Goal: Transaction & Acquisition: Purchase product/service

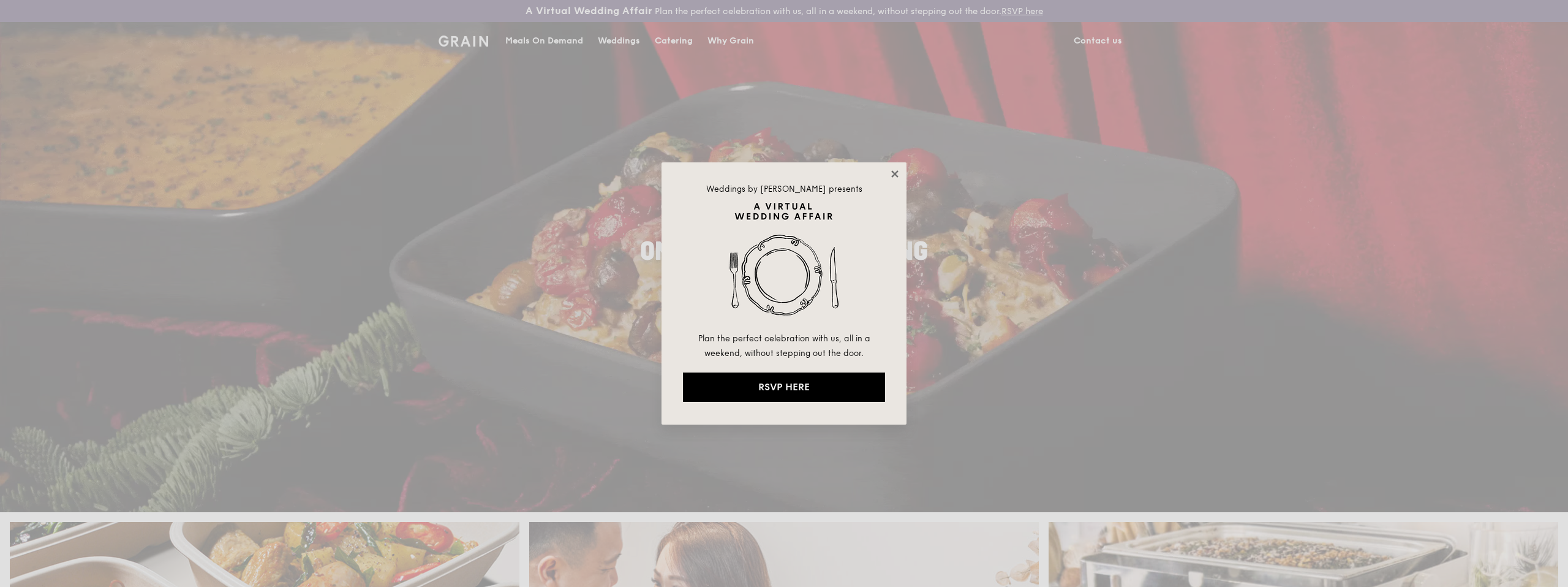
click at [898, 173] on icon at bounding box center [895, 174] width 11 height 11
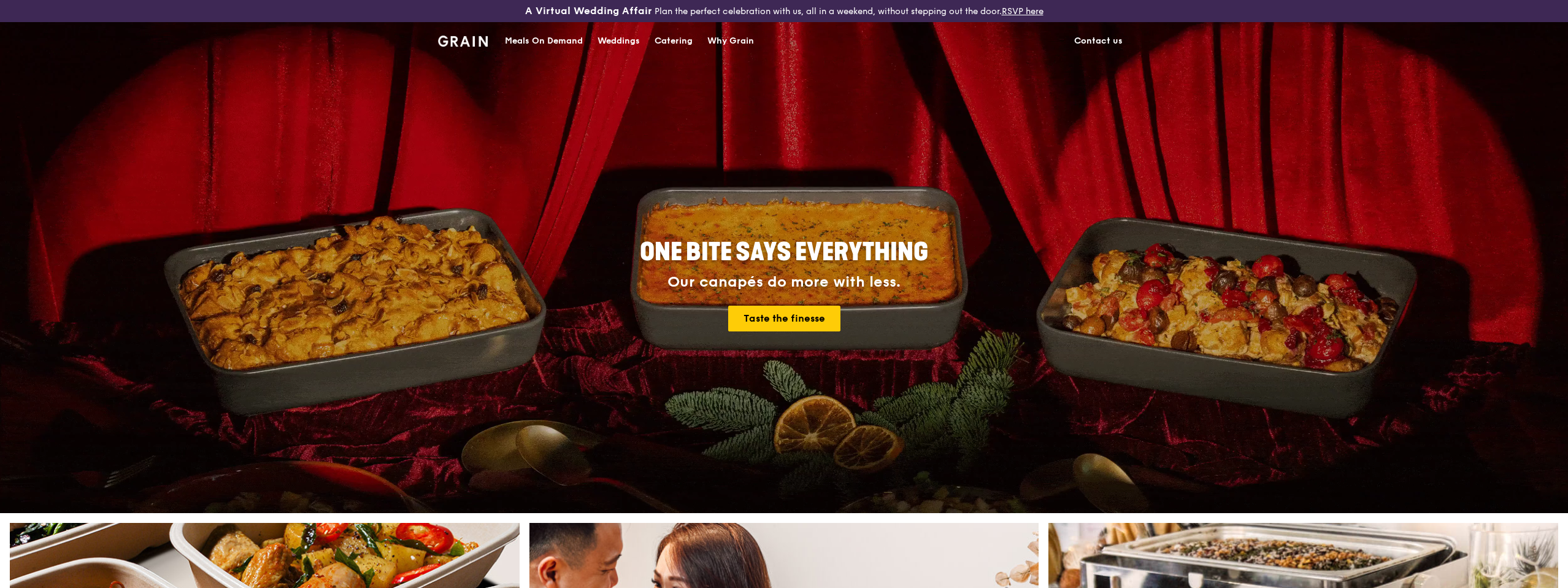
click at [560, 36] on div "Meals On Demand" at bounding box center [543, 41] width 78 height 37
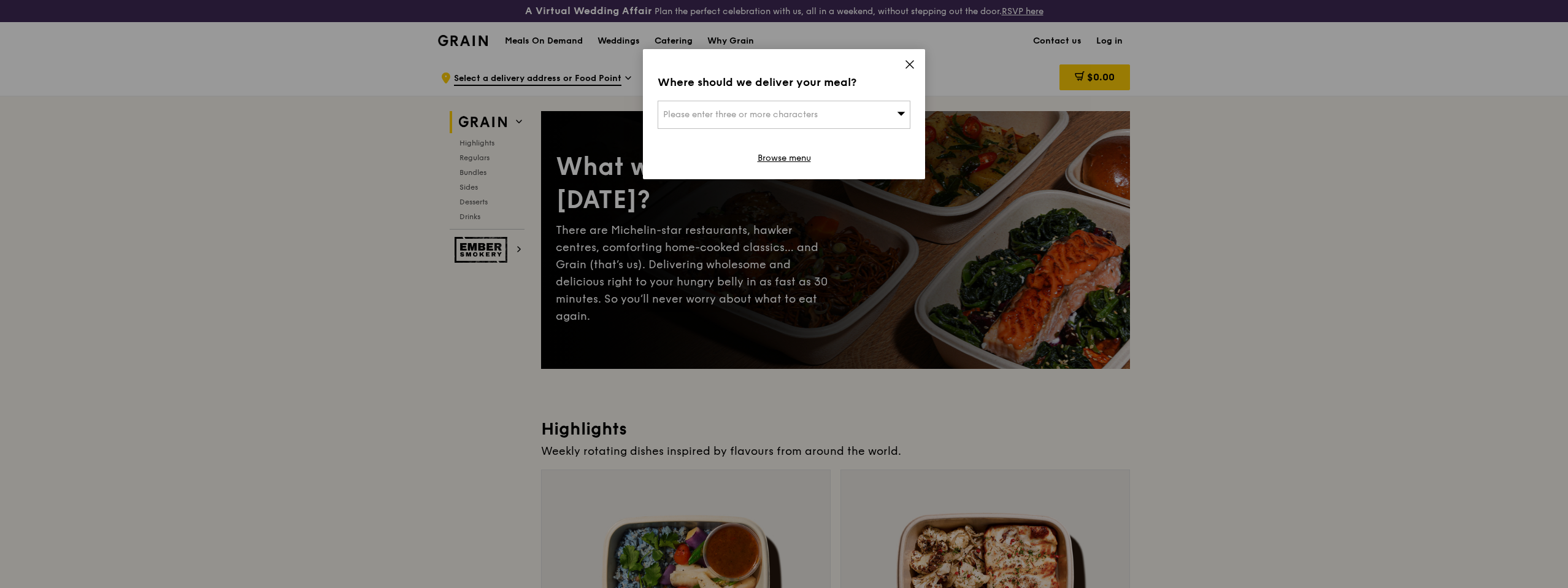
drag, startPoint x: 909, startPoint y: 63, endPoint x: 907, endPoint y: 72, distance: 9.2
click at [909, 63] on icon at bounding box center [910, 64] width 11 height 11
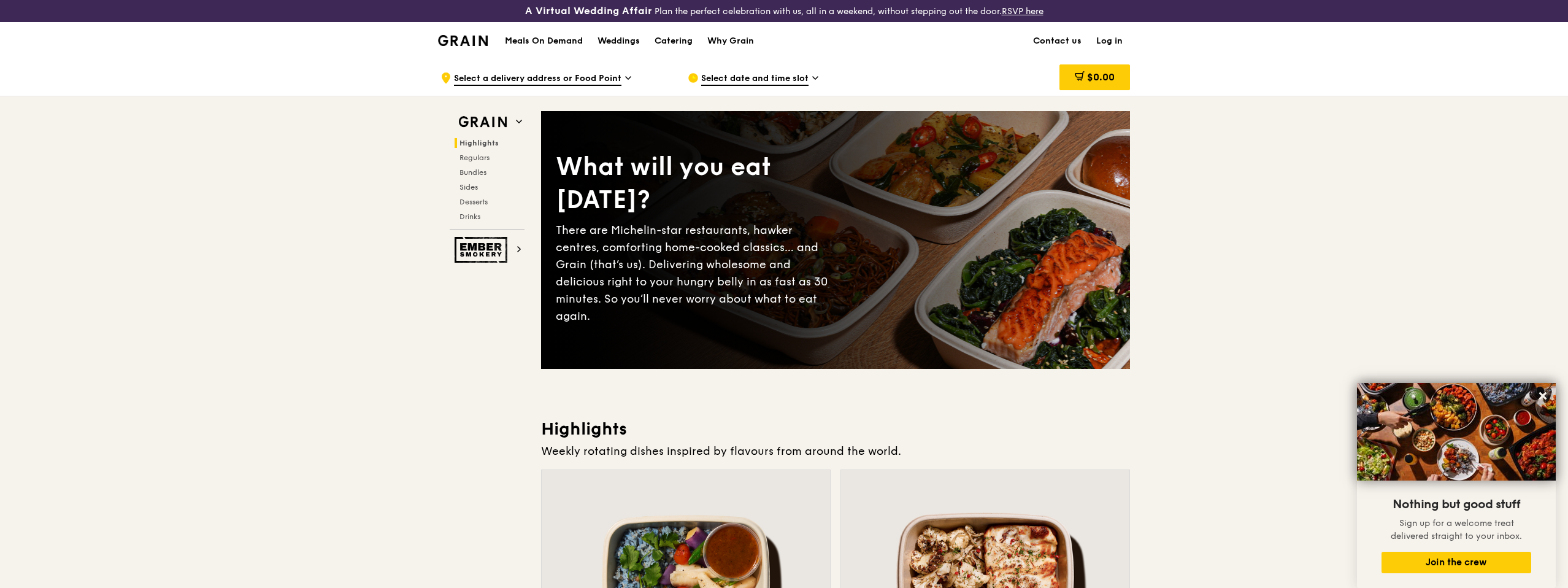
click at [555, 41] on h1 "Meals On Demand" at bounding box center [543, 42] width 78 height 13
click at [787, 69] on div "Select date and time slot" at bounding box center [801, 78] width 228 height 37
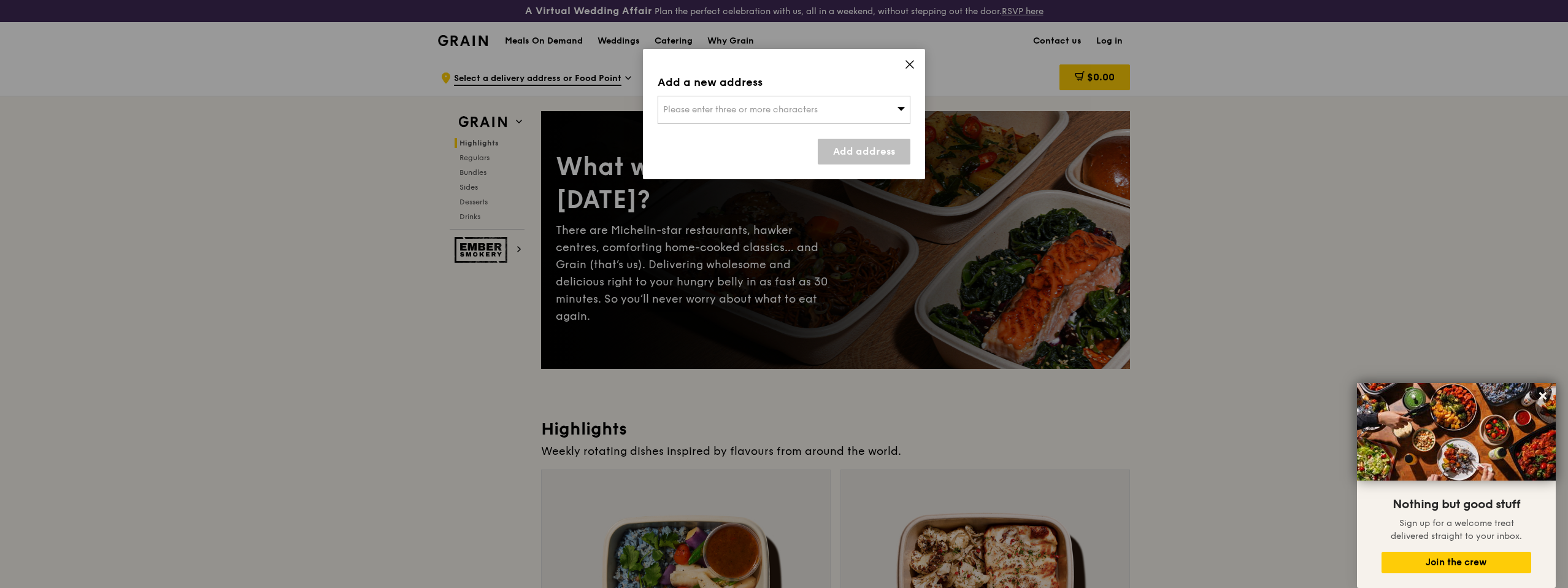
click at [845, 108] on div "Please enter three or more characters" at bounding box center [784, 110] width 253 height 28
type input "ocean financial"
click at [770, 125] on li "[GEOGRAPHIC_DATA]" at bounding box center [784, 134] width 251 height 22
click at [847, 161] on link "Add address" at bounding box center [864, 152] width 93 height 26
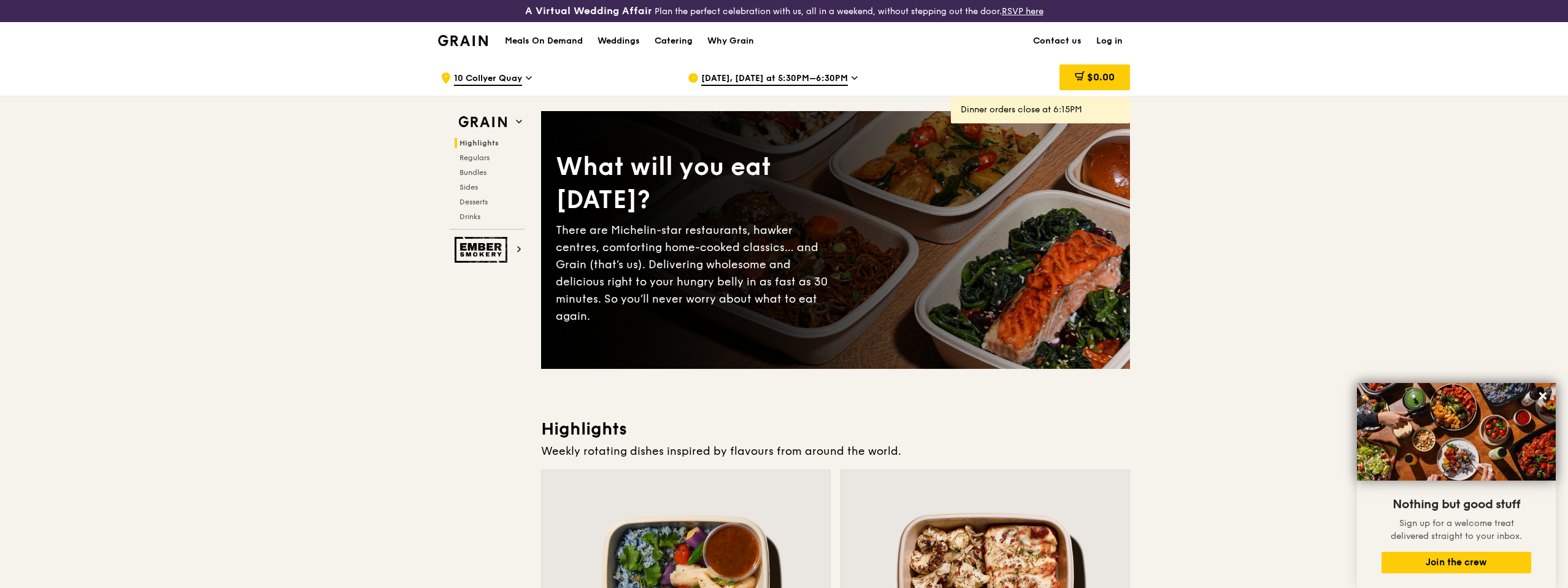
click at [735, 82] on span "[DATE], [DATE] at 5:30PM–6:30PM" at bounding box center [774, 79] width 147 height 13
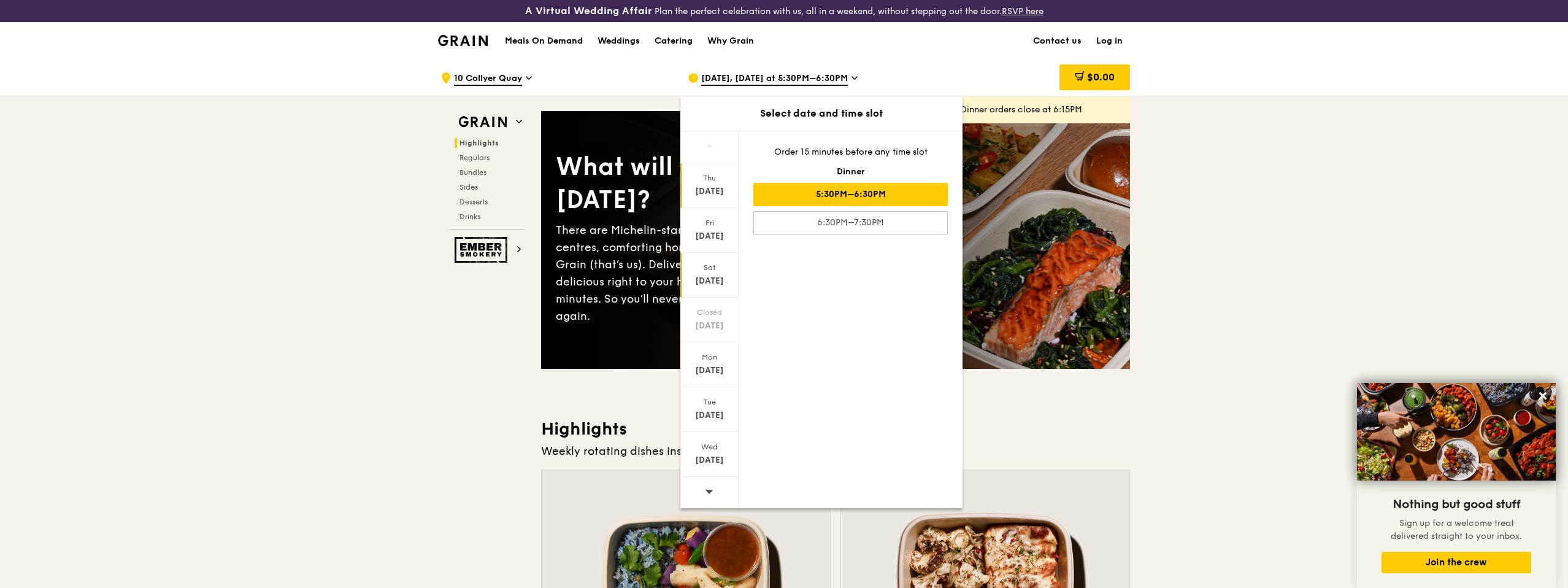
click at [717, 284] on div "[DATE]" at bounding box center [709, 281] width 55 height 13
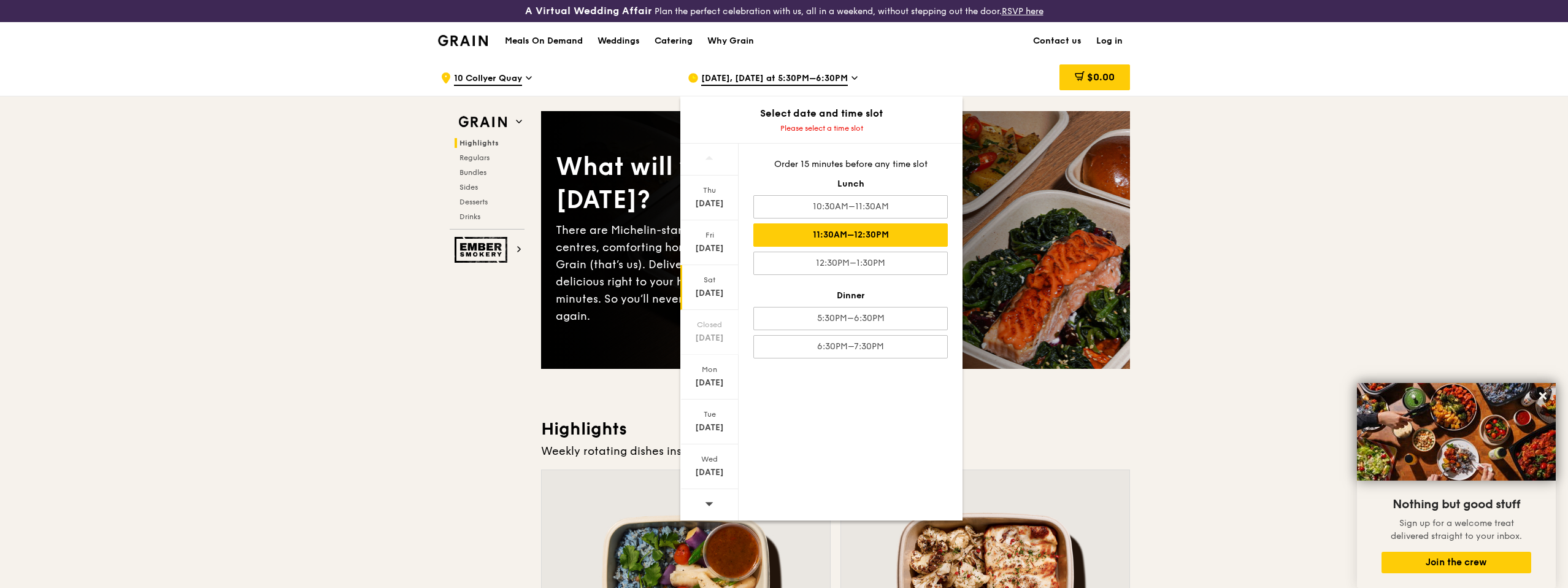
click at [882, 232] on div "11:30AM–12:30PM" at bounding box center [851, 235] width 195 height 24
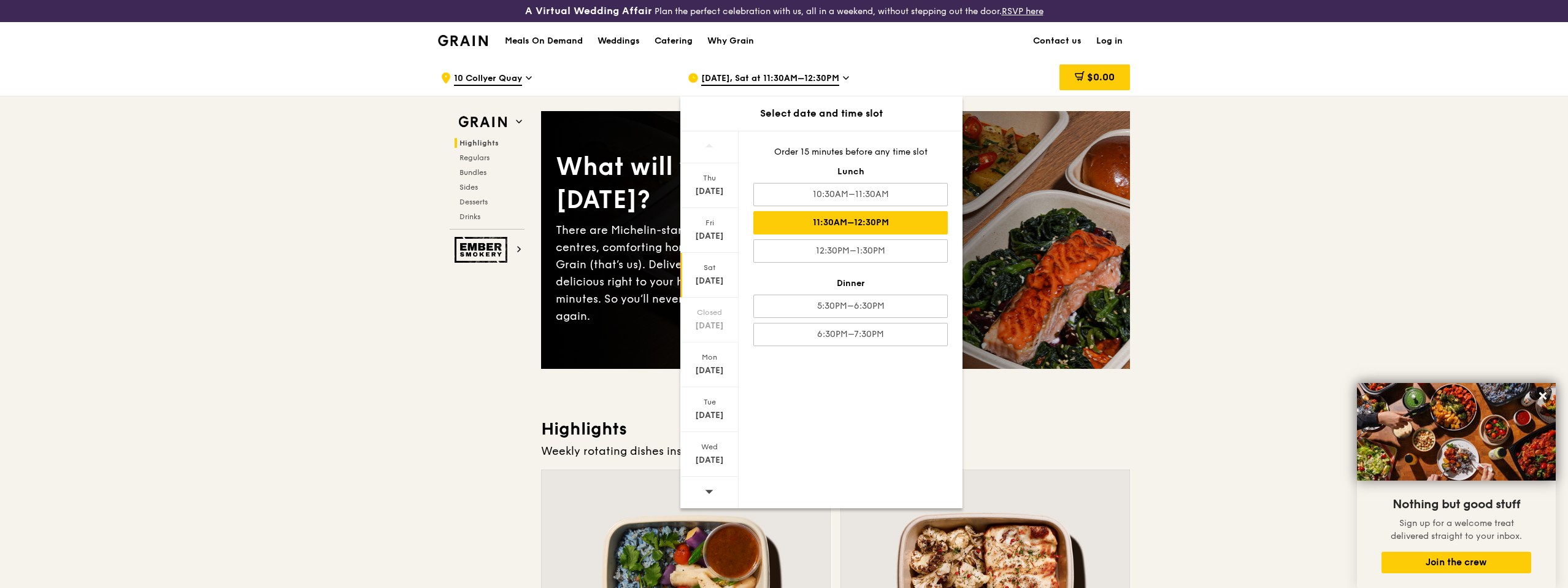
click at [879, 380] on div "[DATE] [DATE] [DATE] Closed [DATE] [DATE] [DATE] [DATE] Order 15 minutes before…" at bounding box center [821, 319] width 282 height 378
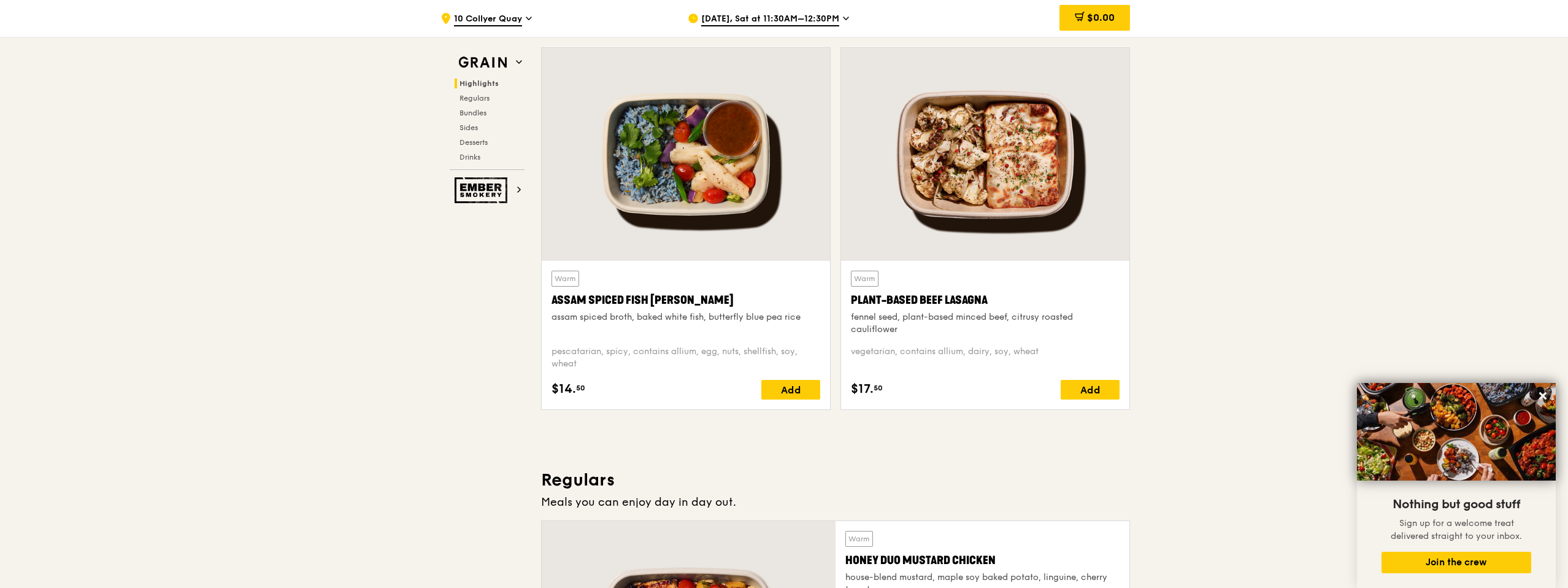
scroll to position [509, 0]
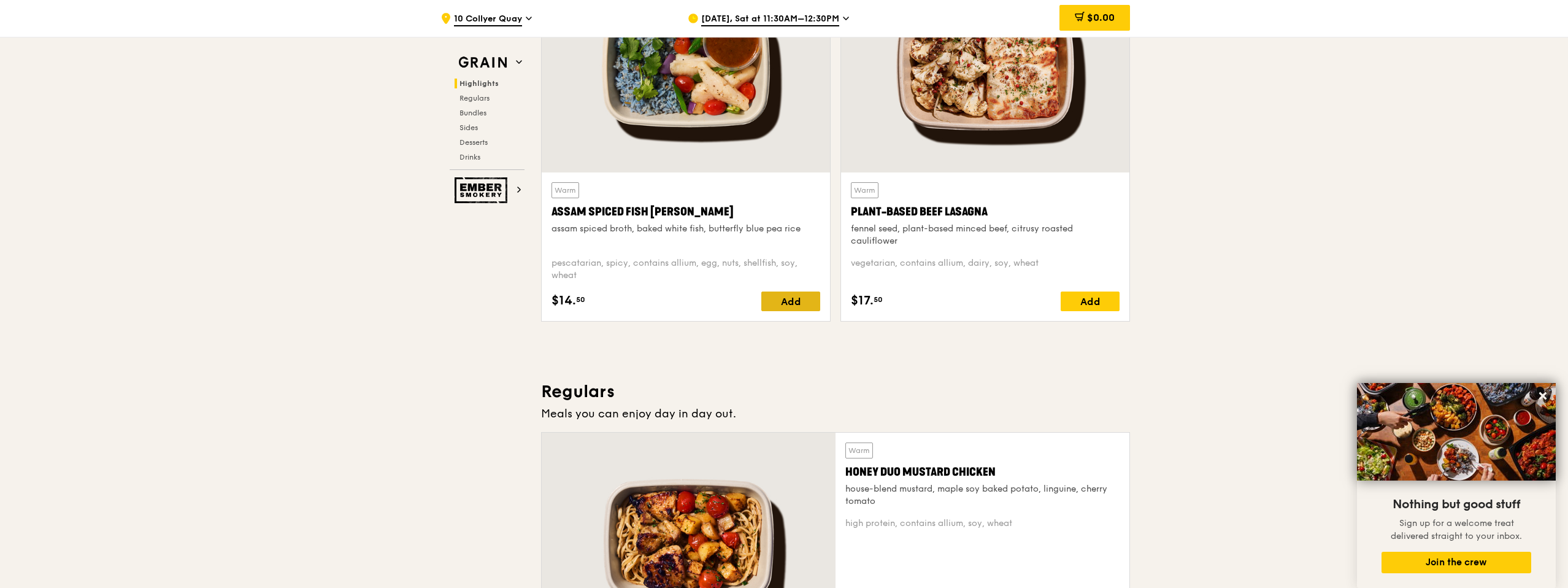
click at [785, 299] on div "Add" at bounding box center [790, 301] width 59 height 20
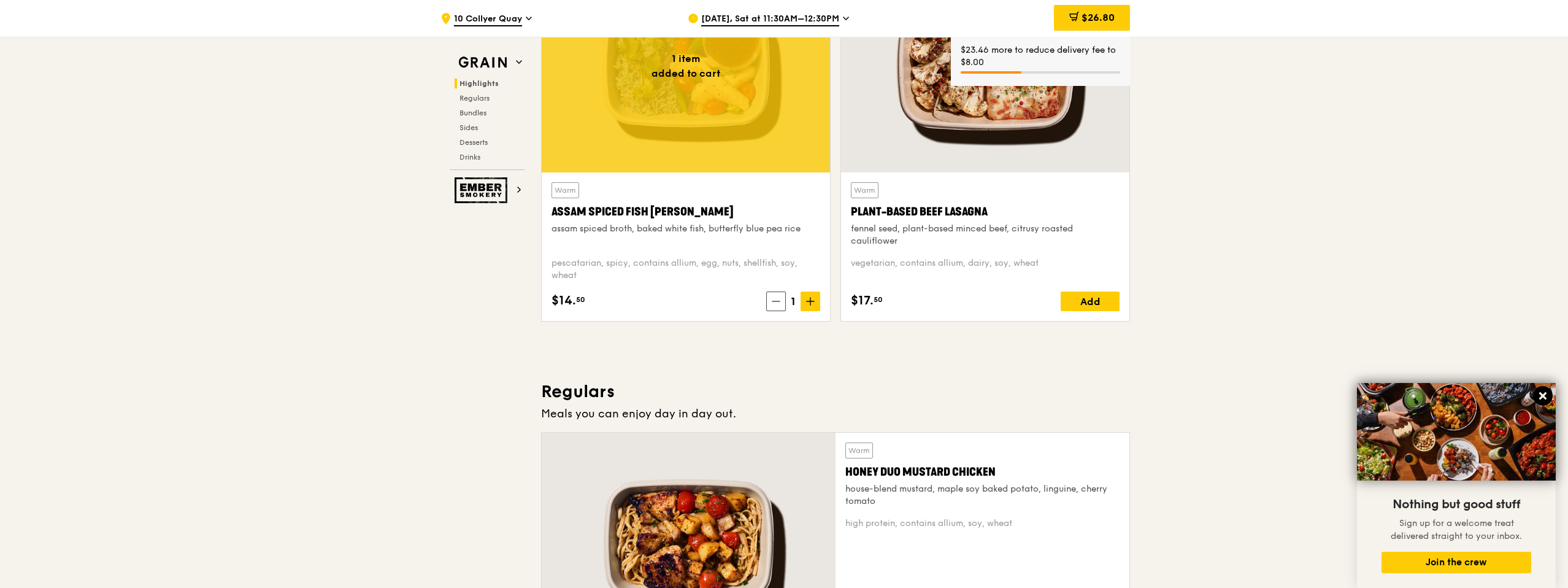
click at [1546, 393] on icon at bounding box center [1542, 396] width 11 height 11
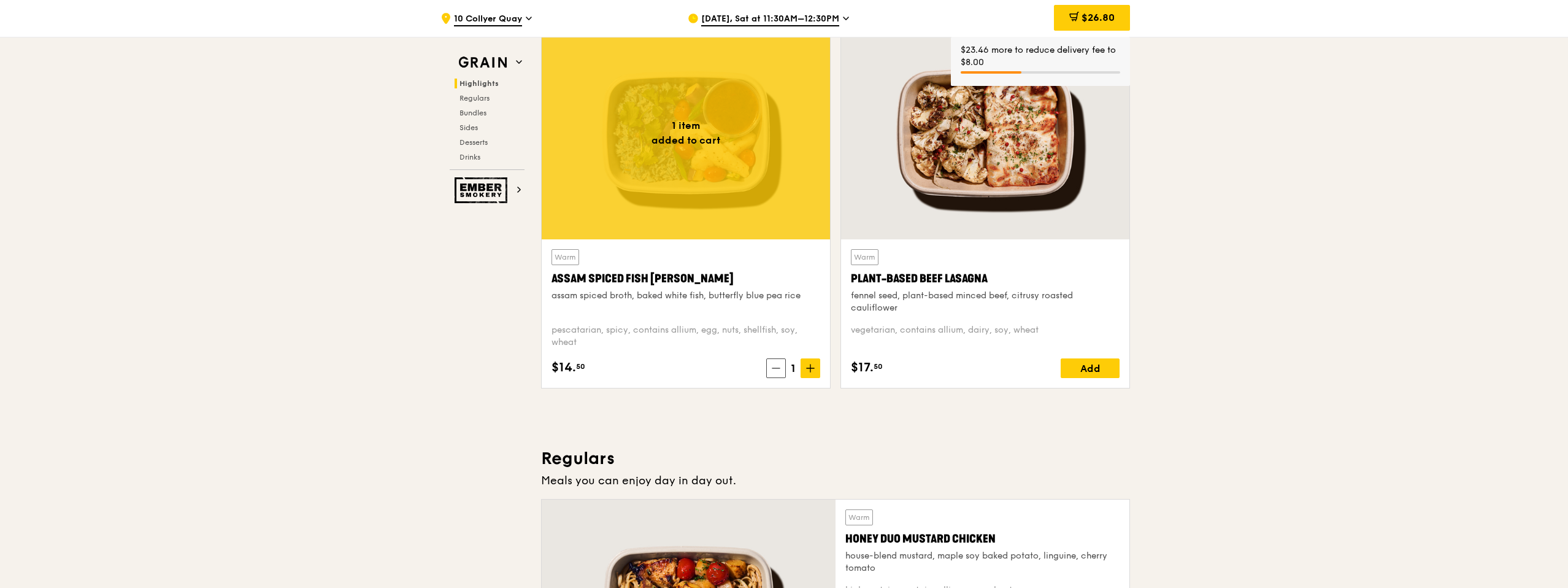
scroll to position [276, 0]
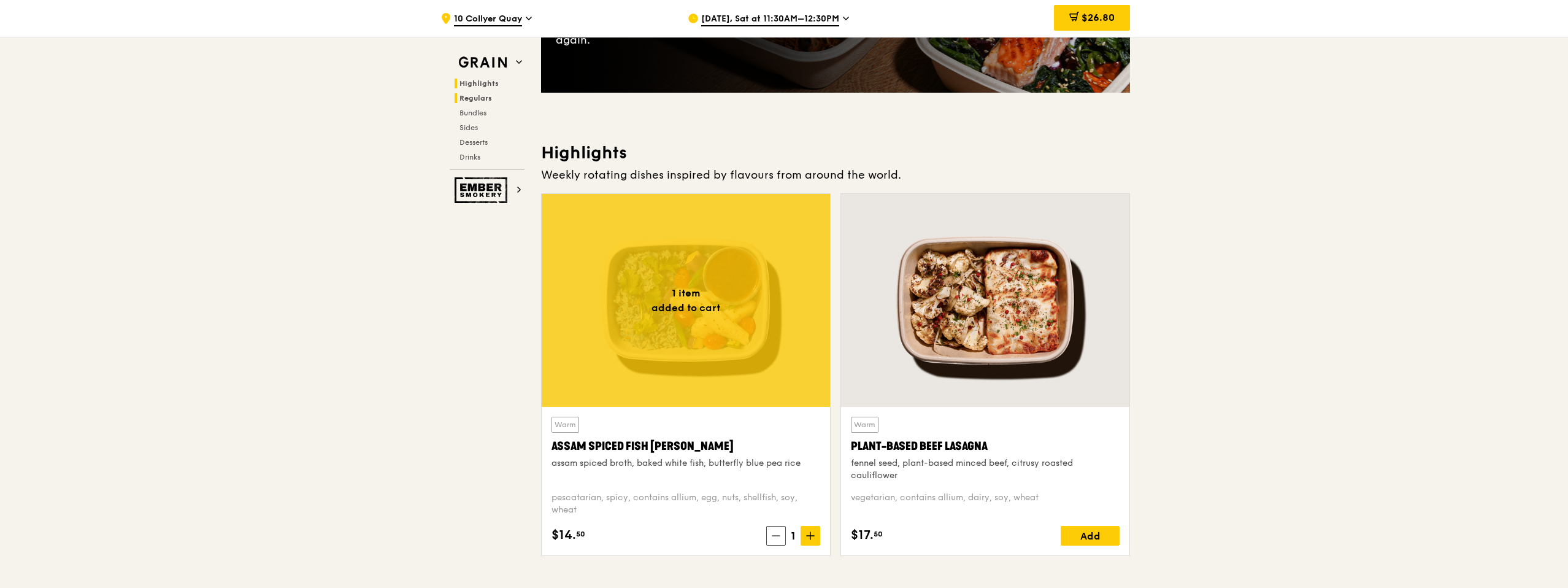
click at [474, 100] on span "Regulars" at bounding box center [475, 98] width 32 height 9
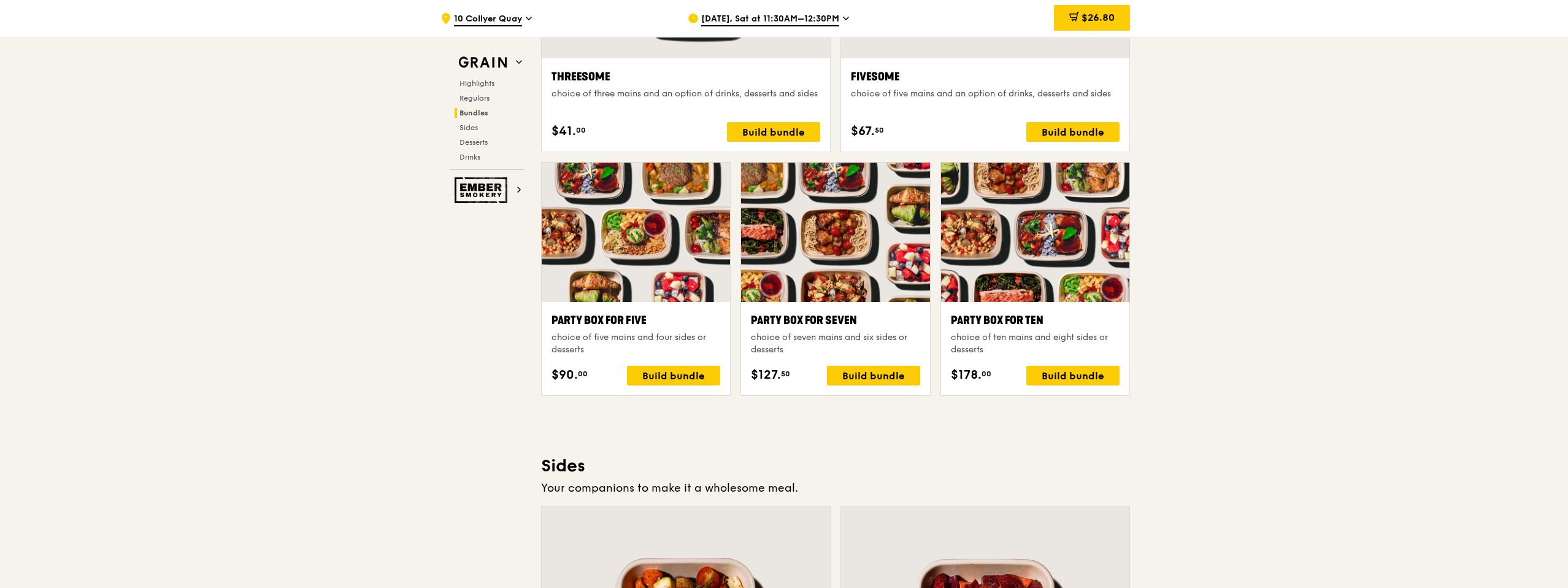
scroll to position [2293, 0]
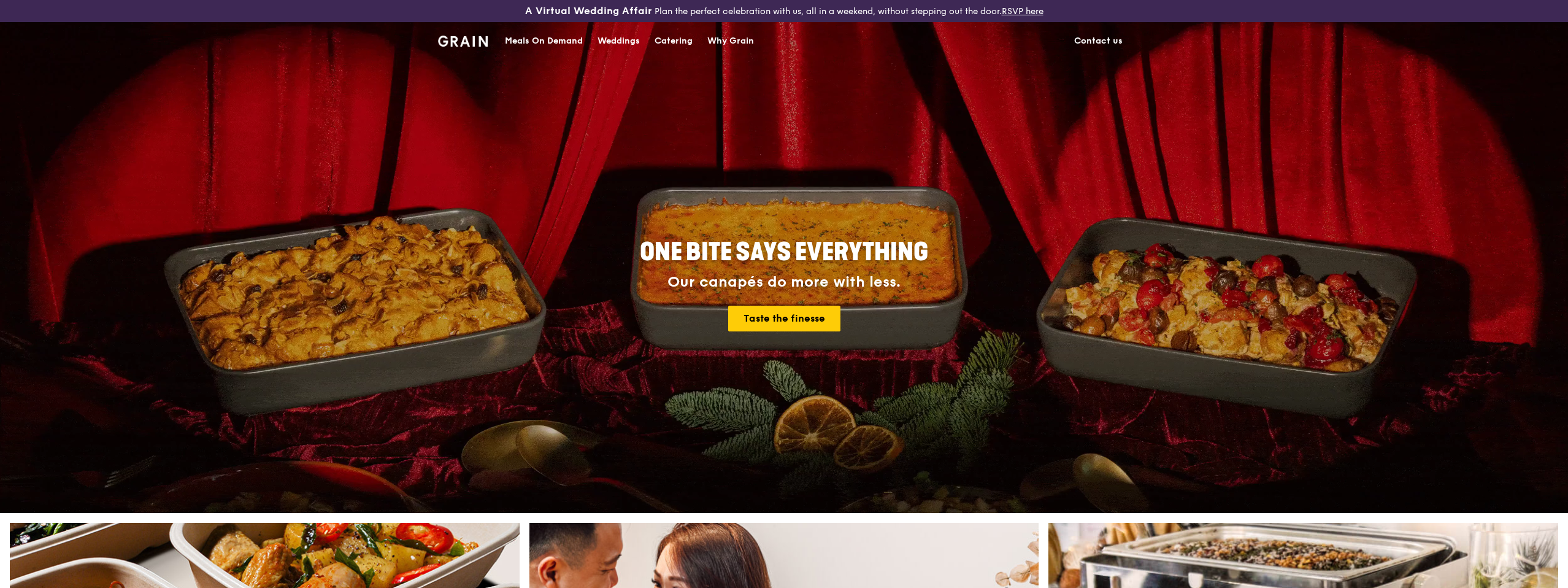
click at [554, 46] on div "Meals On Demand" at bounding box center [543, 41] width 78 height 37
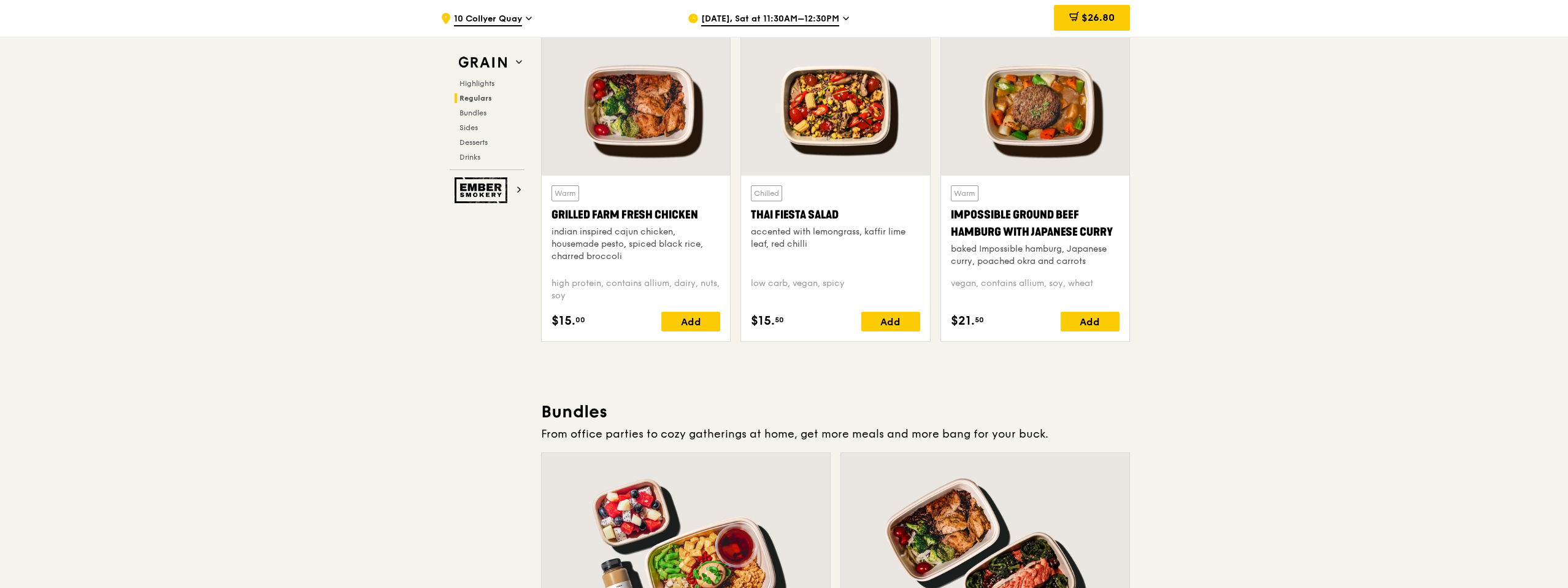
scroll to position [1481, 0]
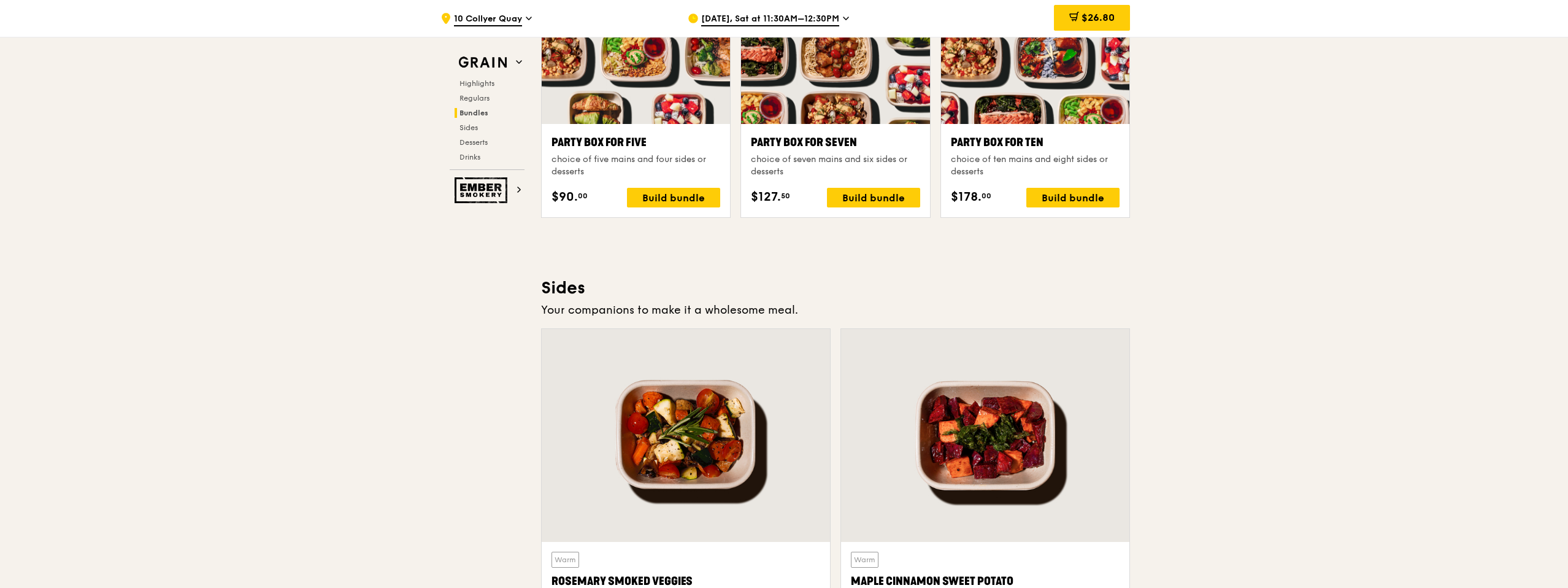
drag, startPoint x: 1068, startPoint y: 207, endPoint x: 1163, endPoint y: 265, distance: 111.3
click at [1162, 265] on div ".cls-1 { fill: none; stroke: #fff; stroke-linecap: round; stroke-linejoin: roun…" at bounding box center [784, 115] width 1568 height 5193
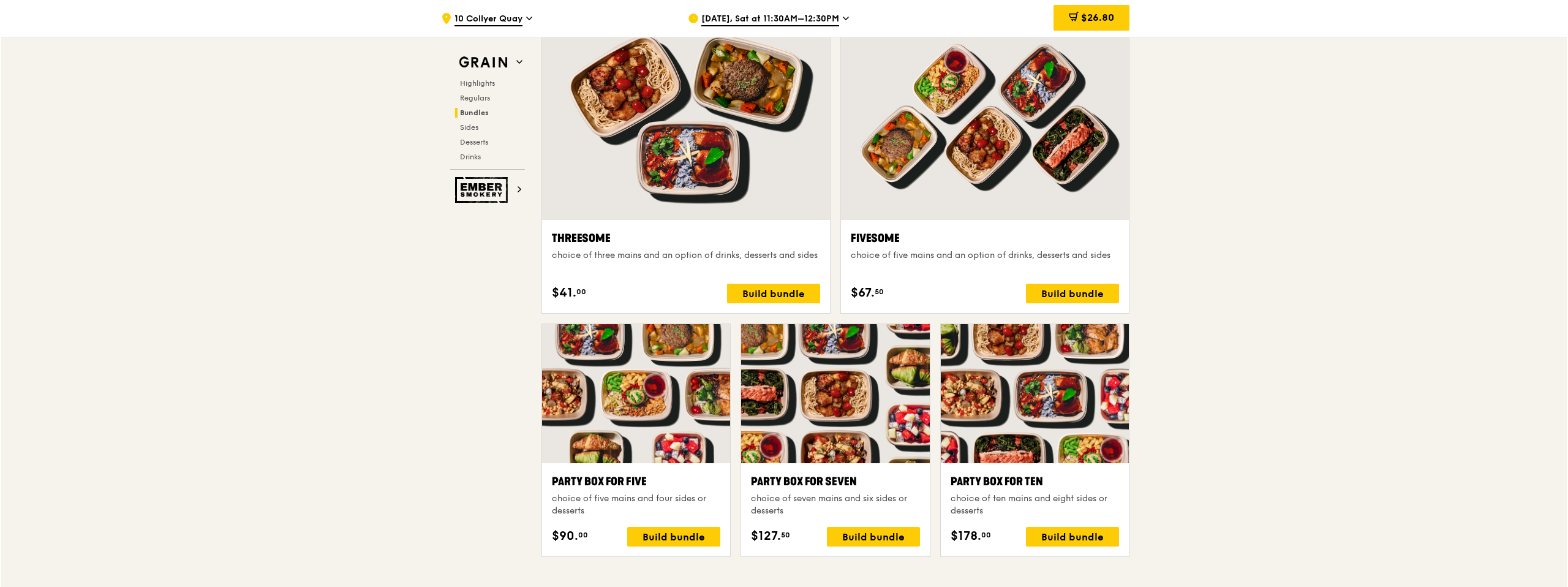
scroll to position [2238, 0]
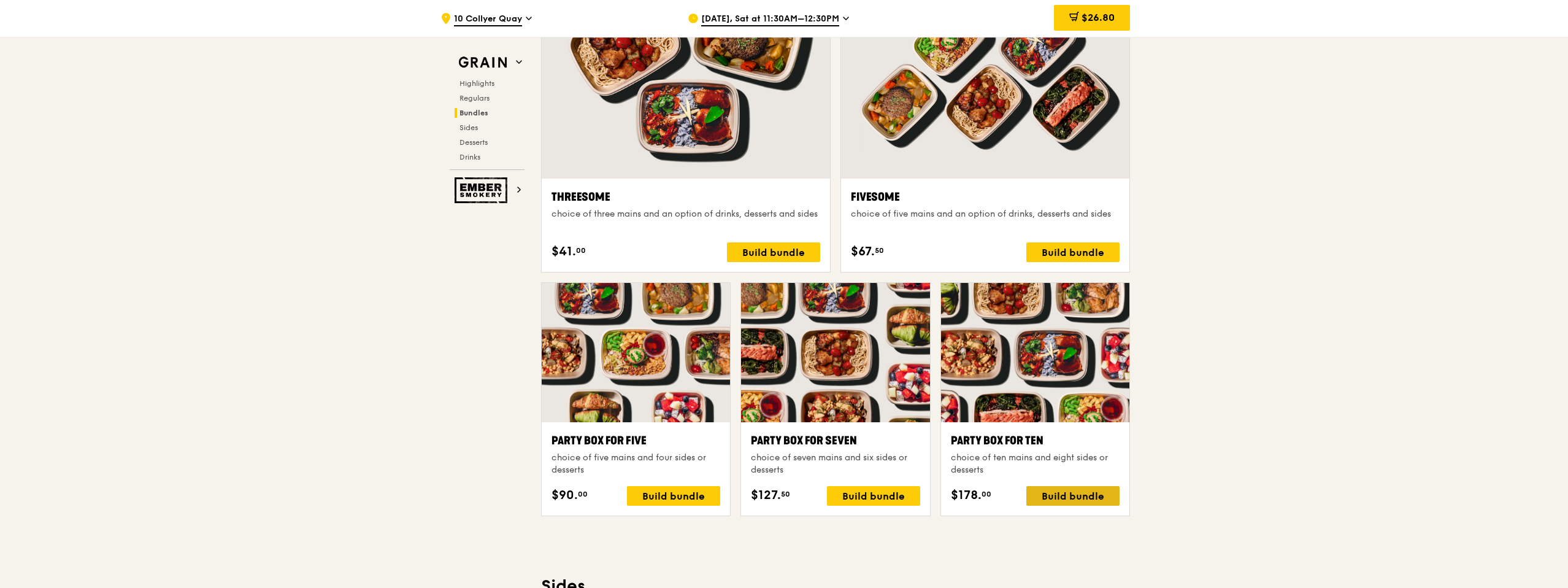
click at [1085, 488] on div "Build bundle" at bounding box center [1072, 495] width 93 height 20
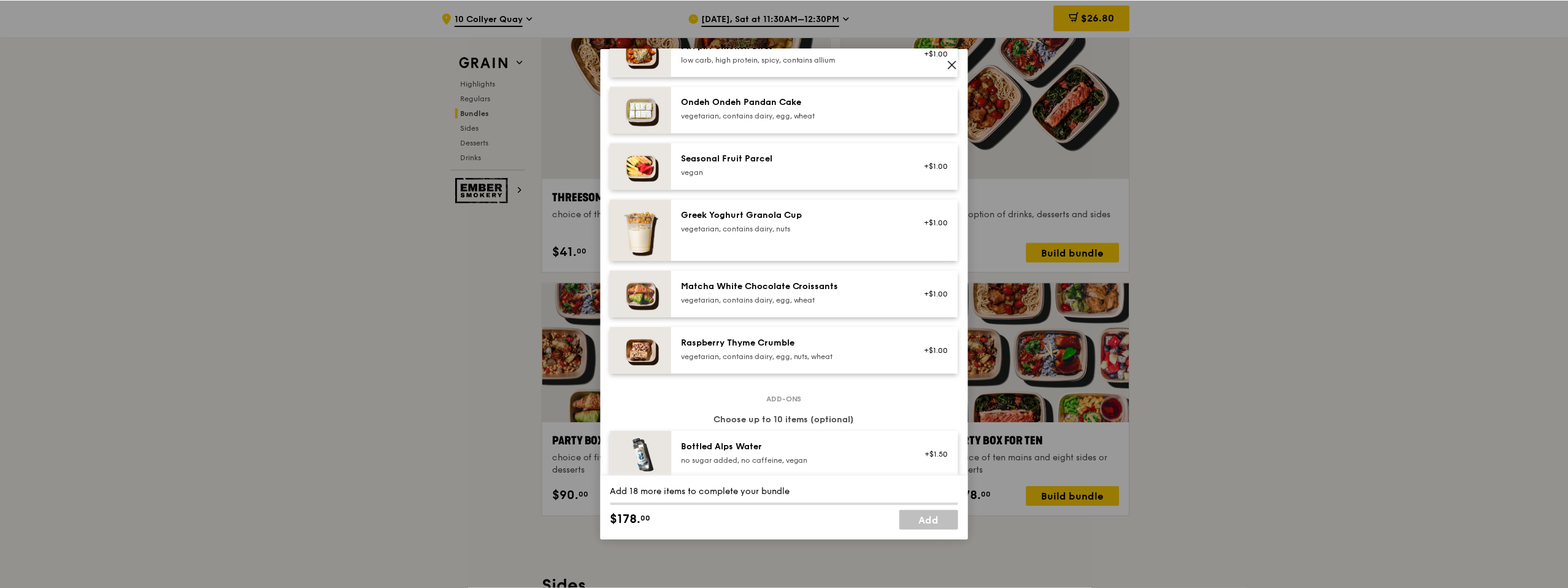
scroll to position [956, 0]
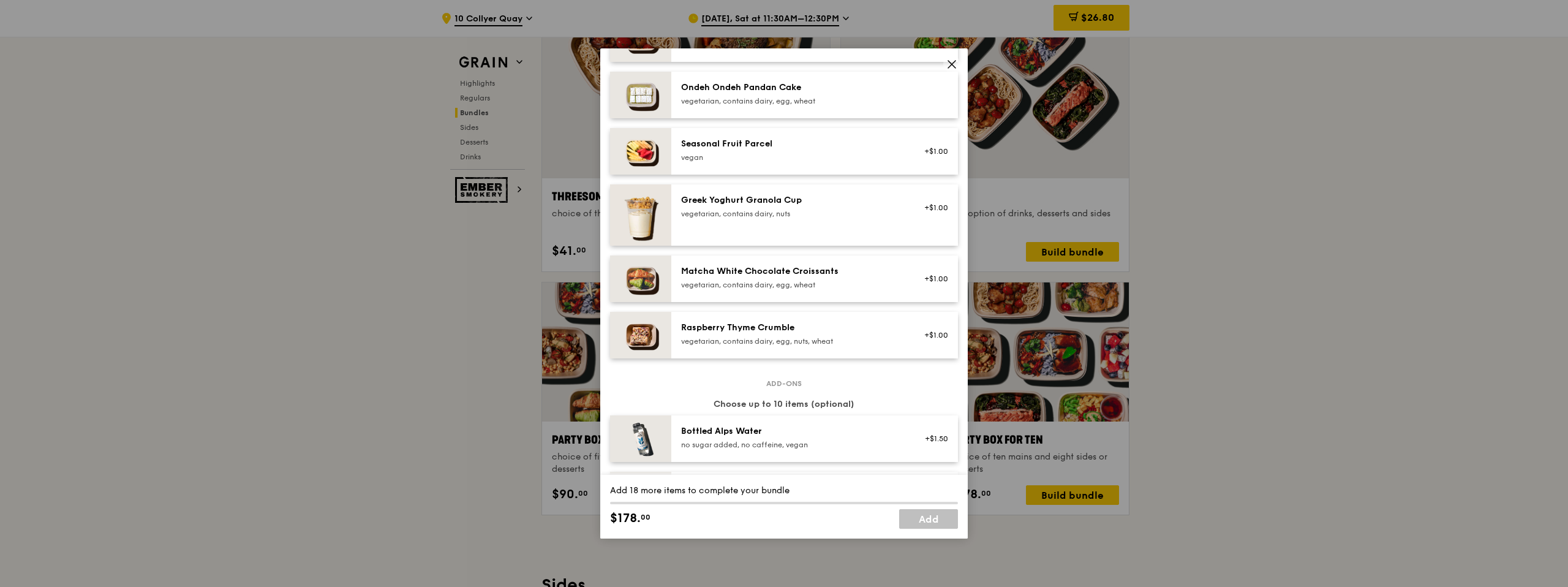
click at [954, 63] on icon at bounding box center [951, 64] width 11 height 11
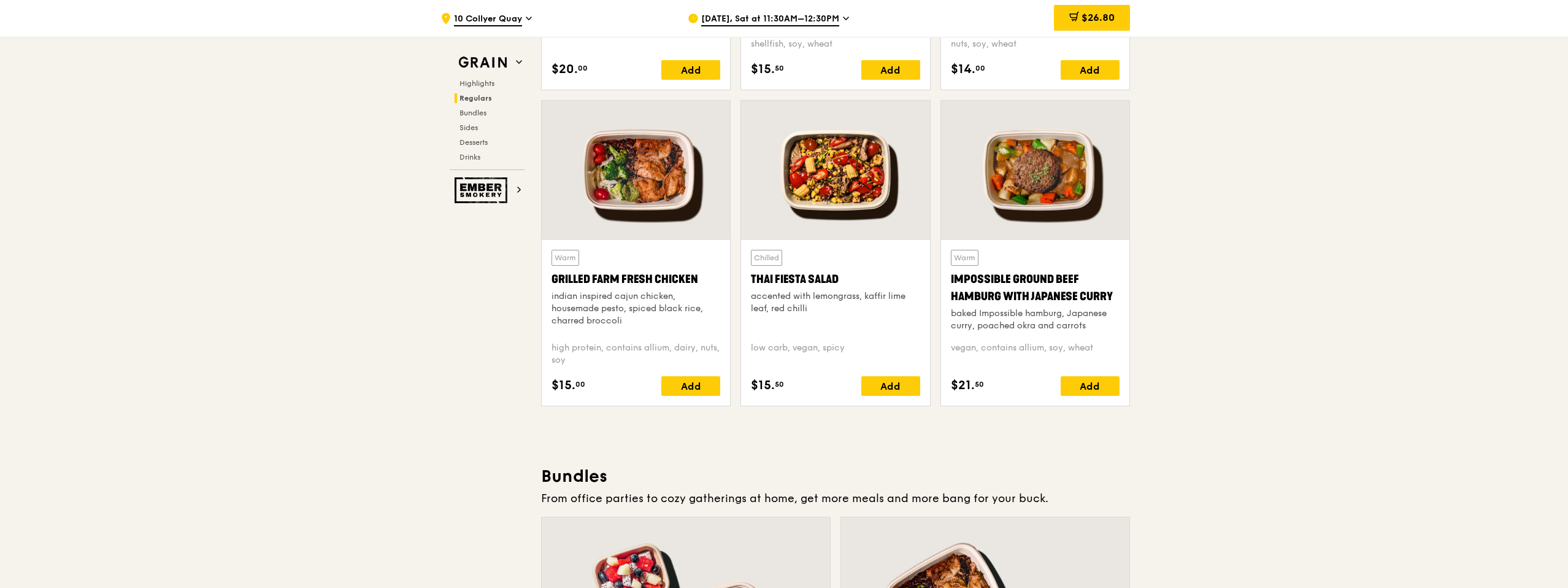
scroll to position [1382, 0]
